Goal: Task Accomplishment & Management: Use online tool/utility

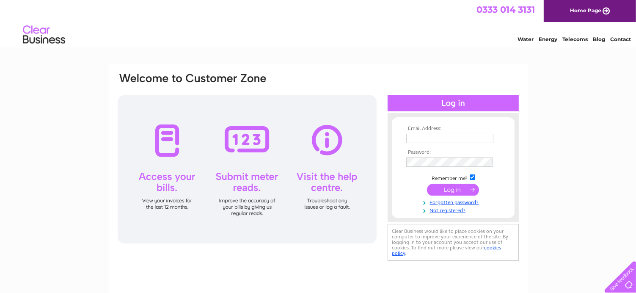
click at [426, 141] on input "text" at bounding box center [449, 138] width 87 height 9
type input "lynn@mackinnons.com"
click at [454, 188] on input "submit" at bounding box center [453, 190] width 52 height 12
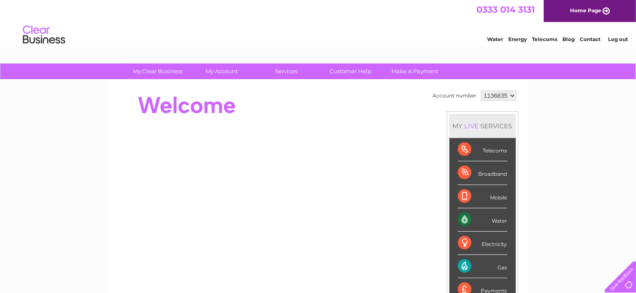
scroll to position [25, 0]
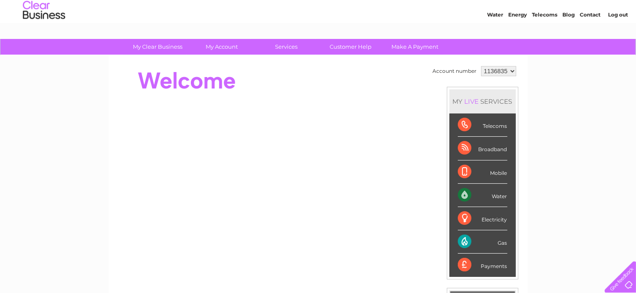
click at [507, 72] on select "1136835" at bounding box center [498, 71] width 35 height 10
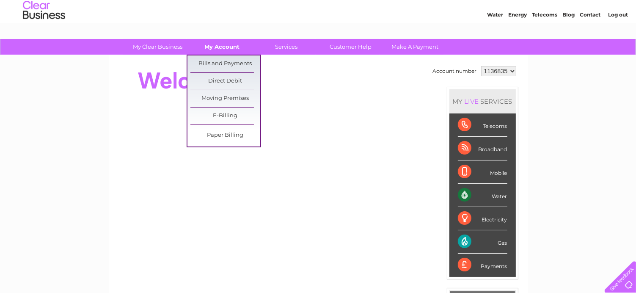
click at [228, 45] on link "My Account" at bounding box center [222, 47] width 70 height 16
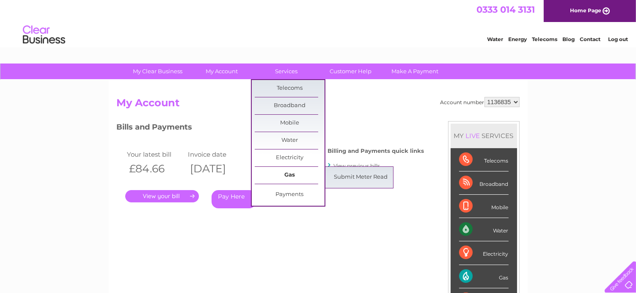
click at [291, 175] on link "Gas" at bounding box center [290, 175] width 70 height 17
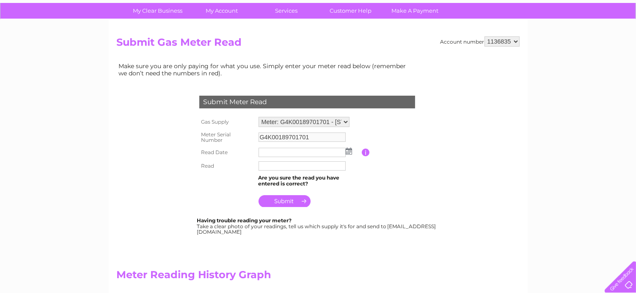
scroll to position [67, 0]
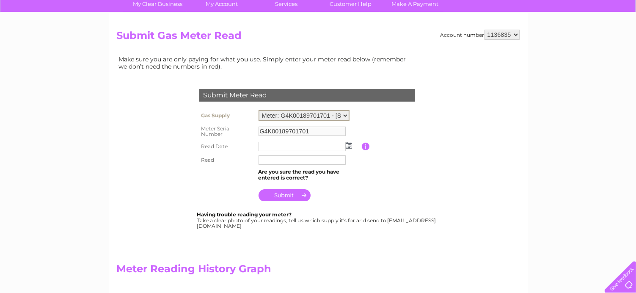
click at [346, 116] on select "Meter: G4K00189701701 - 379 North Deeside Road, Cults, Aberdeen, AB15 9SX Meter…" at bounding box center [303, 115] width 91 height 11
select select "35324"
click at [258, 110] on select "Meter: G4K00189701701 - 379 North Deeside Road, Cults, Aberdeen, AB15 9SX Meter…" at bounding box center [303, 115] width 91 height 11
type input "G4A00265530401"
click at [348, 145] on img at bounding box center [349, 145] width 6 height 7
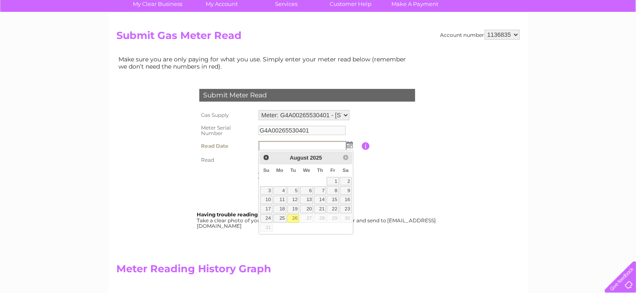
click at [296, 217] on link "26" at bounding box center [293, 218] width 12 height 8
type input "2025/08/26"
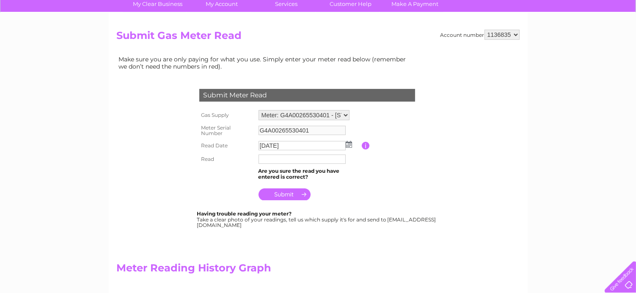
click at [289, 158] on input "text" at bounding box center [301, 158] width 87 height 9
click at [383, 181] on table "Gas Supply Meter: G4K00189701701 - 379 North Deeside Road, Cults, Aberdeen, AB1…" at bounding box center [317, 155] width 240 height 95
click at [310, 162] on input "text" at bounding box center [301, 158] width 87 height 9
click at [346, 114] on select "Meter: G4K00189701701 - 379 North Deeside Road, Cults, Aberdeen, AB15 9SX Meter…" at bounding box center [303, 115] width 91 height 11
click at [258, 110] on select "Meter: G4K00189701701 - 379 North Deeside Road, Cults, Aberdeen, AB15 9SX Meter…" at bounding box center [303, 115] width 91 height 11
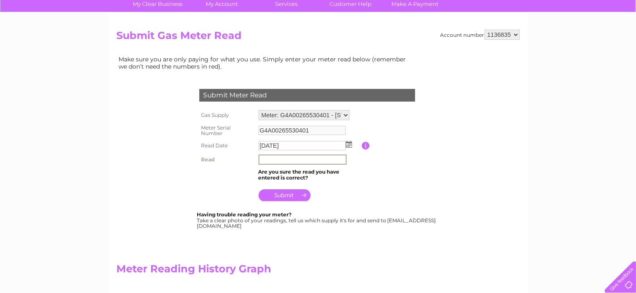
click at [299, 160] on input "text" at bounding box center [302, 159] width 88 height 10
type input "21852"
click at [350, 198] on td at bounding box center [308, 193] width 105 height 20
click at [335, 243] on div at bounding box center [308, 244] width 257 height 17
click at [346, 115] on select "Meter: G4K00189701701 - 379 North Deeside Road, Cults, Aberdeen, AB15 9SX Meter…" at bounding box center [303, 115] width 91 height 10
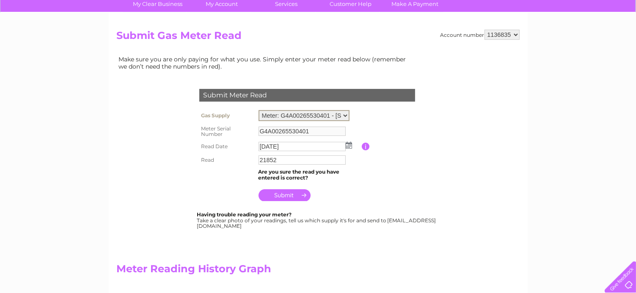
click at [258, 110] on select "Meter: G4K00189701701 - 379 North Deeside Road, Cults, Aberdeen, AB15 9SX Meter…" at bounding box center [303, 115] width 91 height 11
click at [294, 194] on input "submit" at bounding box center [284, 194] width 52 height 12
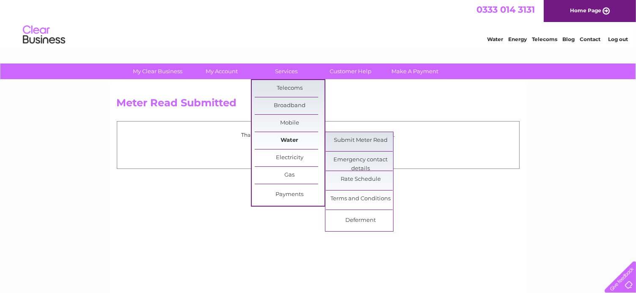
click at [295, 140] on link "Water" at bounding box center [290, 140] width 70 height 17
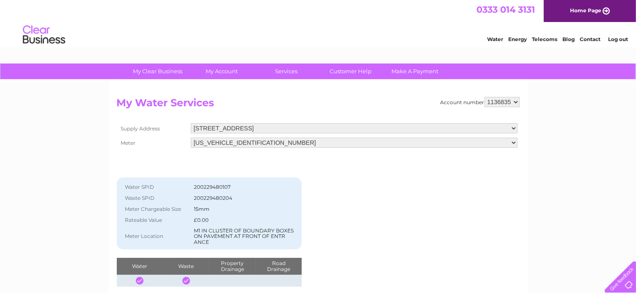
click at [352, 129] on select "[STREET_ADDRESS] [STREET_ADDRESS][PERSON_NAME] [STREET_ADDRESS]" at bounding box center [354, 128] width 327 height 10
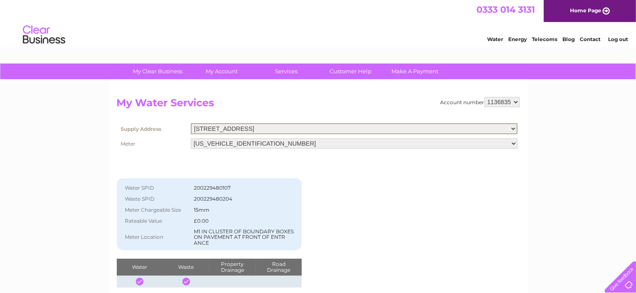
select select "563621"
click at [191, 123] on select "Ballater Road, Aboyne, AB34 5HN 14 Carden Place, Aberdeen, AB10 1UR 379 North D…" at bounding box center [354, 128] width 327 height 11
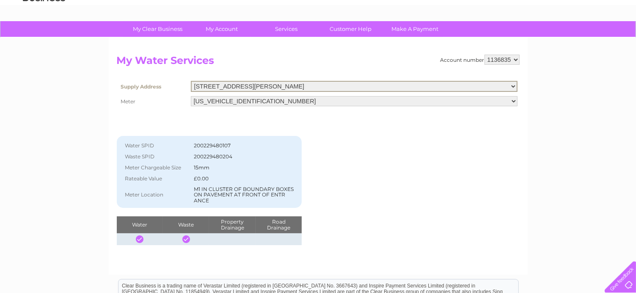
scroll to position [45, 0]
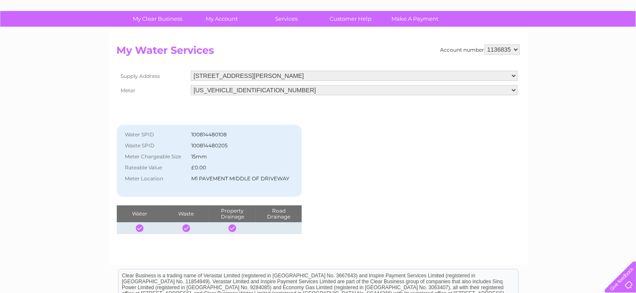
scroll to position [39, 0]
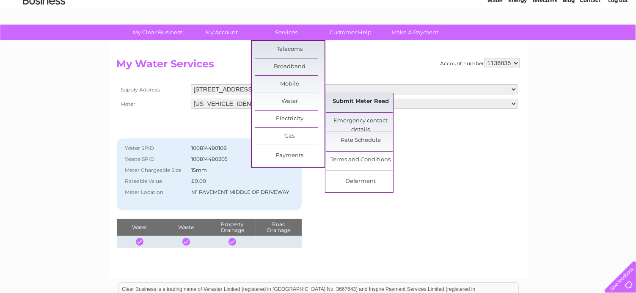
click at [369, 99] on link "Submit Meter Read" at bounding box center [361, 101] width 70 height 17
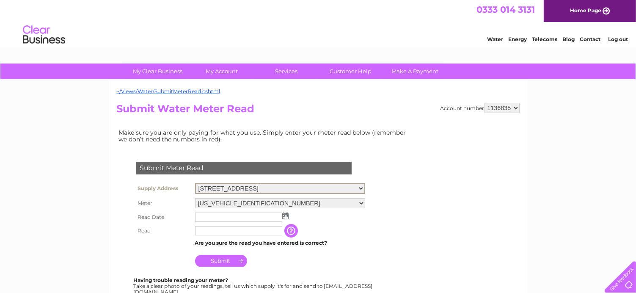
click at [365, 186] on select "Ballater Road, Aboyne, AB34 5HN 14 Carden Place, Aberdeen, AB10 1UR 379 North D…" at bounding box center [280, 188] width 170 height 11
select select "563621"
click at [195, 183] on select "Ballater Road, Aboyne, AB34 5HN 14 Carden Place, Aberdeen, AB10 1UR 379 North D…" at bounding box center [280, 188] width 170 height 11
click at [286, 215] on img at bounding box center [285, 215] width 6 height 7
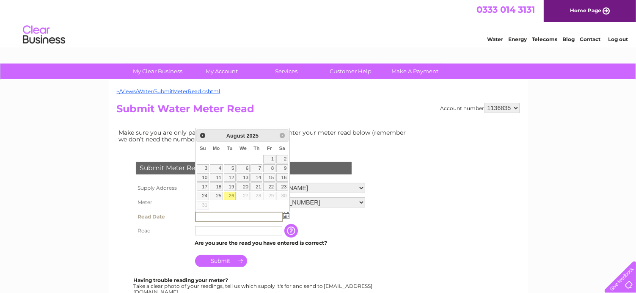
click at [233, 195] on link "26" at bounding box center [230, 196] width 12 height 8
type input "2025/08/26"
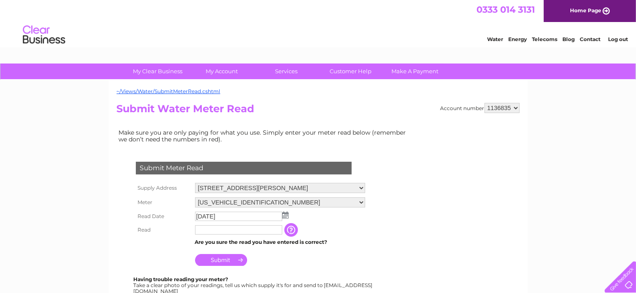
click at [244, 229] on input "text" at bounding box center [238, 229] width 87 height 9
click at [251, 233] on input "text" at bounding box center [239, 230] width 88 height 10
type input "01142"
click at [371, 269] on div "Submit Meter Read Supply Address Ballater Road, Aboyne, AB34 5HN 14 Carden Plac…" at bounding box center [245, 223] width 257 height 141
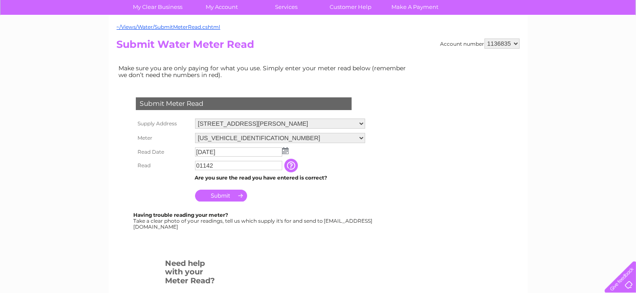
scroll to position [65, 0]
click at [275, 247] on div at bounding box center [245, 246] width 257 height 17
click at [228, 197] on input "Submit" at bounding box center [221, 195] width 52 height 12
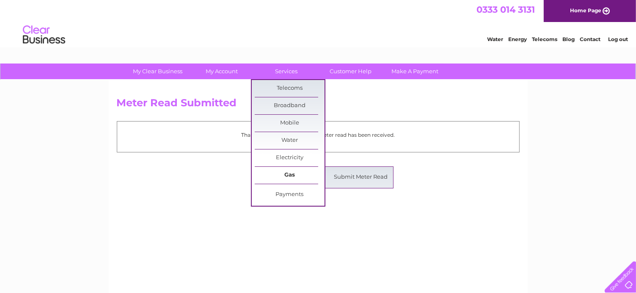
click at [291, 175] on link "Gas" at bounding box center [290, 175] width 70 height 17
click at [344, 176] on link "Submit Meter Read" at bounding box center [361, 177] width 70 height 17
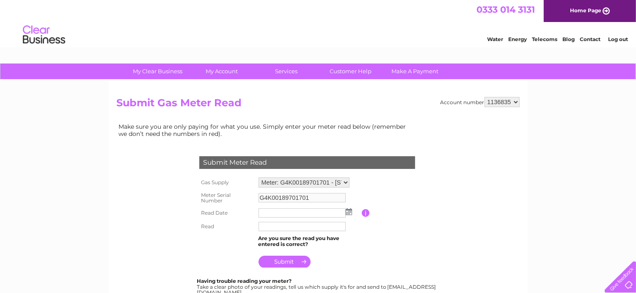
click at [343, 179] on select "Meter: G4K00189701701 - [STREET_ADDRESS] Meter: G4A00265530401 - [STREET_ADDRES…" at bounding box center [303, 182] width 91 height 10
click at [258, 177] on select "Meter: G4K00189701701 - [STREET_ADDRESS] Meter: G4A00265530401 - [STREET_ADDRES…" at bounding box center [303, 182] width 91 height 11
click at [344, 181] on select "Meter: G4K00189701701 - [STREET_ADDRESS] Meter: G4A00265530401 - [STREET_ADDRES…" at bounding box center [303, 182] width 91 height 11
click at [258, 177] on select "Meter: G4K00189701701 - [STREET_ADDRESS] Meter: G4A00265530401 - [STREET_ADDRES…" at bounding box center [303, 182] width 91 height 11
click at [312, 214] on input "text" at bounding box center [301, 213] width 87 height 9
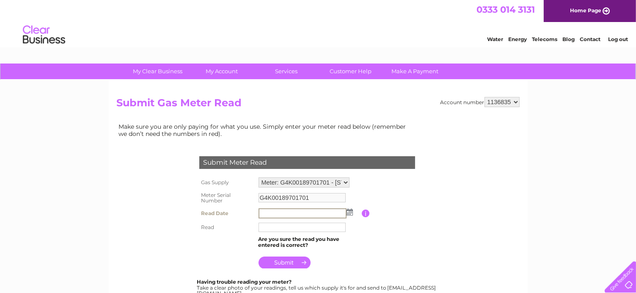
click at [348, 213] on img at bounding box center [349, 212] width 6 height 7
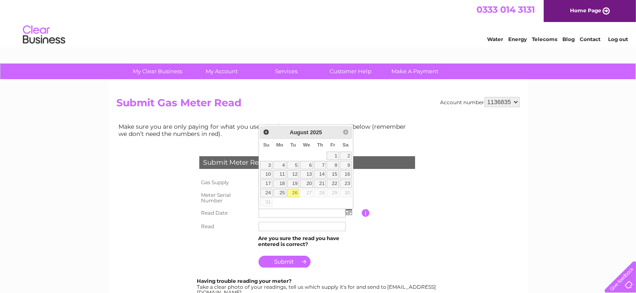
click at [297, 191] on link "26" at bounding box center [293, 193] width 12 height 8
type input "[DATE]"
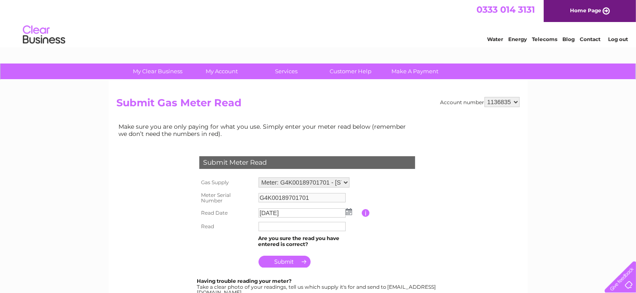
click at [294, 225] on input "text" at bounding box center [301, 226] width 87 height 9
click at [275, 229] on input "text" at bounding box center [302, 227] width 88 height 10
type input "22288"
click at [357, 251] on td at bounding box center [308, 259] width 105 height 20
click at [346, 181] on select "Meter: G4K00189701701 - 379 North Deeside Road, Cults, Aberdeen, AB15 9SX Meter…" at bounding box center [303, 182] width 91 height 10
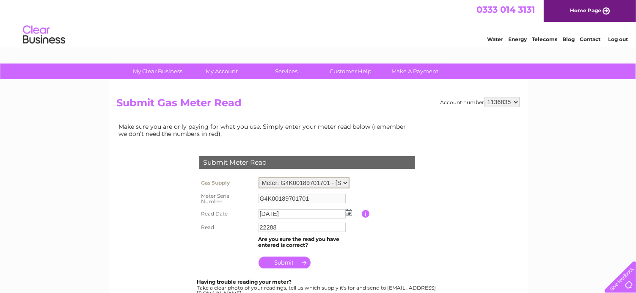
click at [346, 181] on select "Meter: G4K00189701701 - 379 North Deeside Road, Cults, Aberdeen, AB15 9SX Meter…" at bounding box center [303, 182] width 91 height 11
click at [279, 264] on input "submit" at bounding box center [284, 262] width 52 height 12
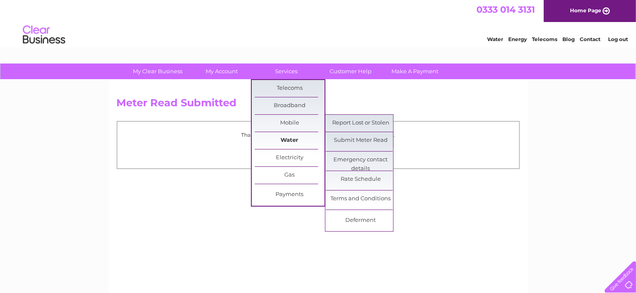
click at [295, 142] on link "Water" at bounding box center [290, 140] width 70 height 17
click at [359, 140] on link "Submit Meter Read" at bounding box center [361, 140] width 70 height 17
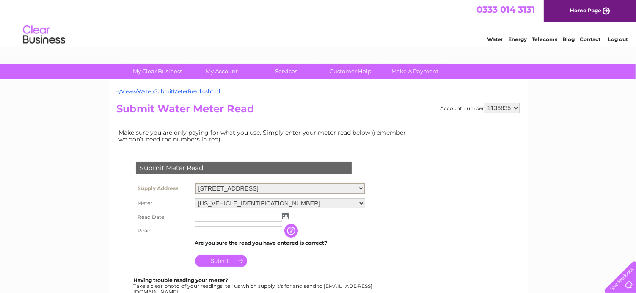
click at [365, 187] on select "Ballater Road, Aboyne, AB34 5HN 14 Carden Place, Aberdeen, AB10 1UR 379 North D…" at bounding box center [280, 188] width 170 height 11
select select "563622"
click at [195, 183] on select "Ballater Road, Aboyne, AB34 5HN 14 Carden Place, Aberdeen, AB10 1UR 379 North D…" at bounding box center [280, 188] width 170 height 11
click at [284, 214] on img at bounding box center [285, 215] width 6 height 7
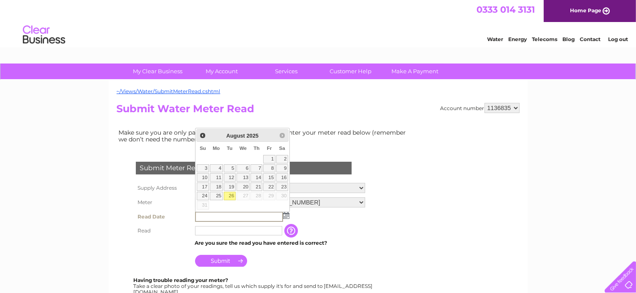
click at [230, 194] on link "26" at bounding box center [230, 196] width 12 height 8
type input "2025/08/26"
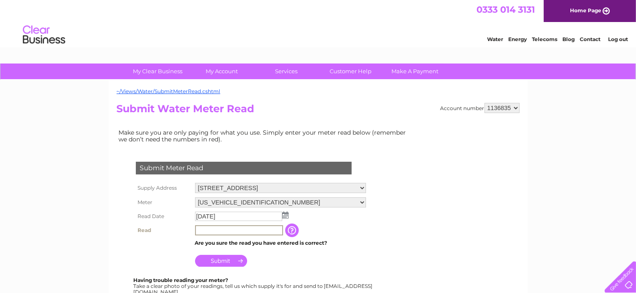
click at [230, 230] on input "text" at bounding box center [239, 230] width 88 height 10
click at [335, 263] on td "Submit" at bounding box center [280, 257] width 174 height 20
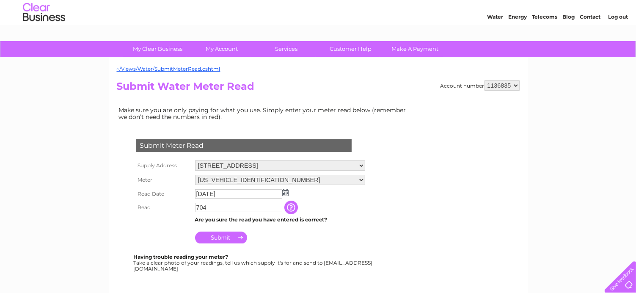
scroll to position [31, 0]
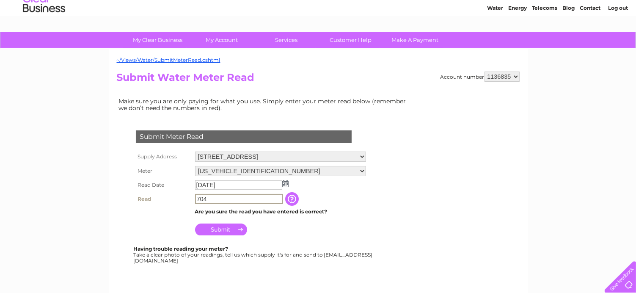
click at [196, 200] on input "704" at bounding box center [239, 199] width 88 height 10
type input "00704"
click at [222, 230] on input "Submit" at bounding box center [221, 229] width 52 height 12
